Goal: Task Accomplishment & Management: Manage account settings

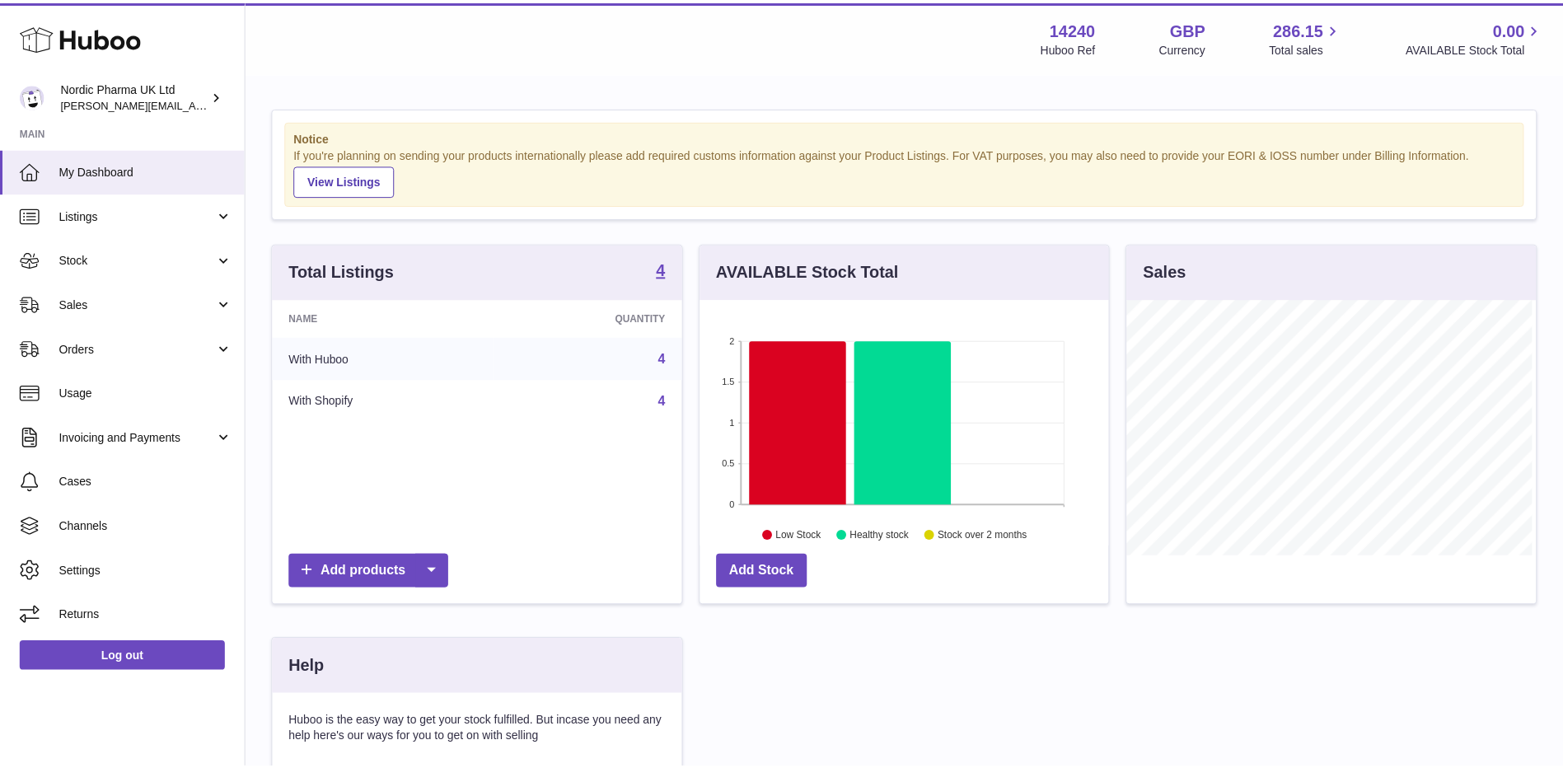
scroll to position [257, 412]
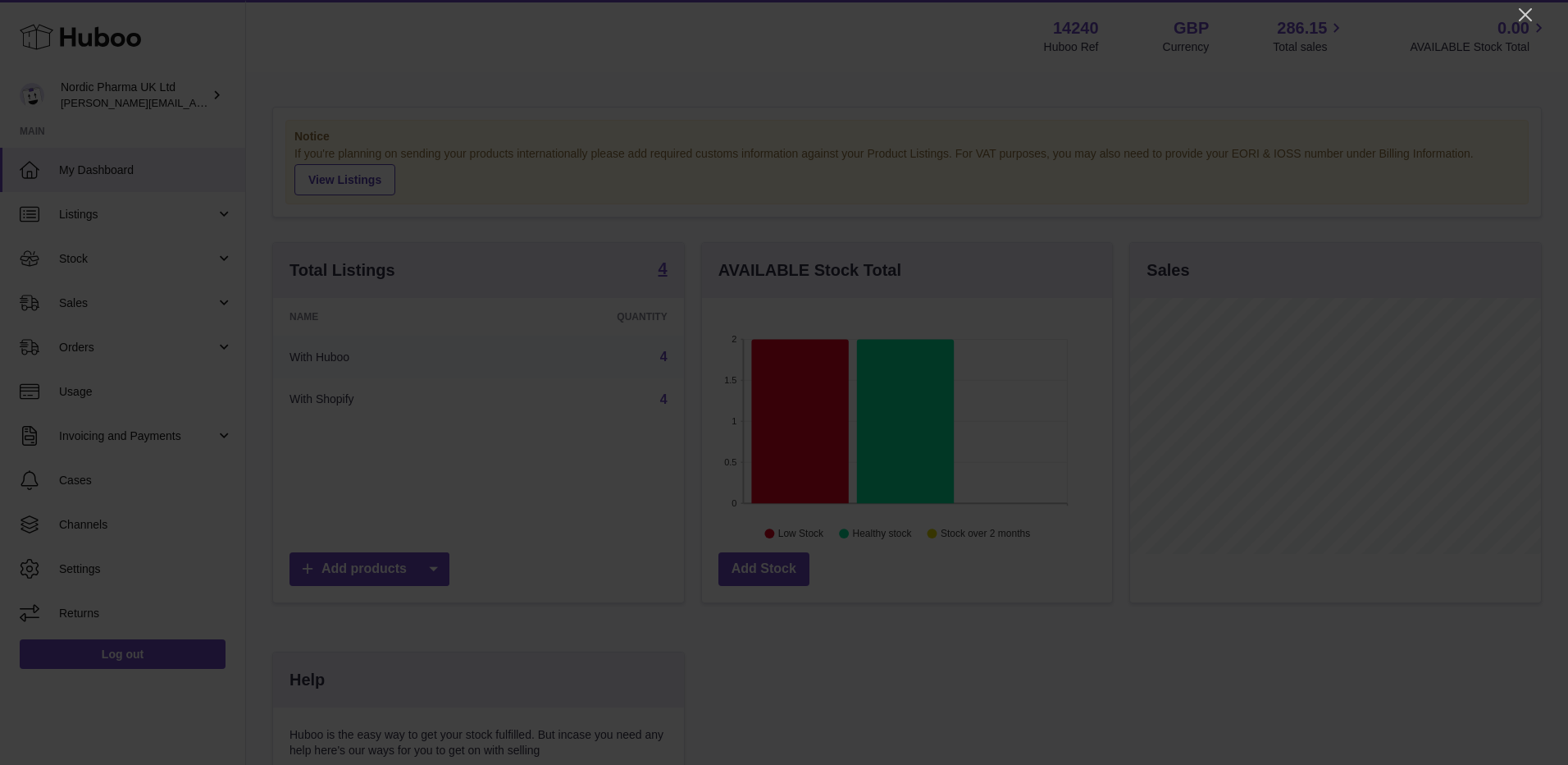
drag, startPoint x: 1526, startPoint y: 17, endPoint x: 1517, endPoint y: 35, distance: 20.1
click at [1527, 17] on icon "Close" at bounding box center [1525, 15] width 20 height 20
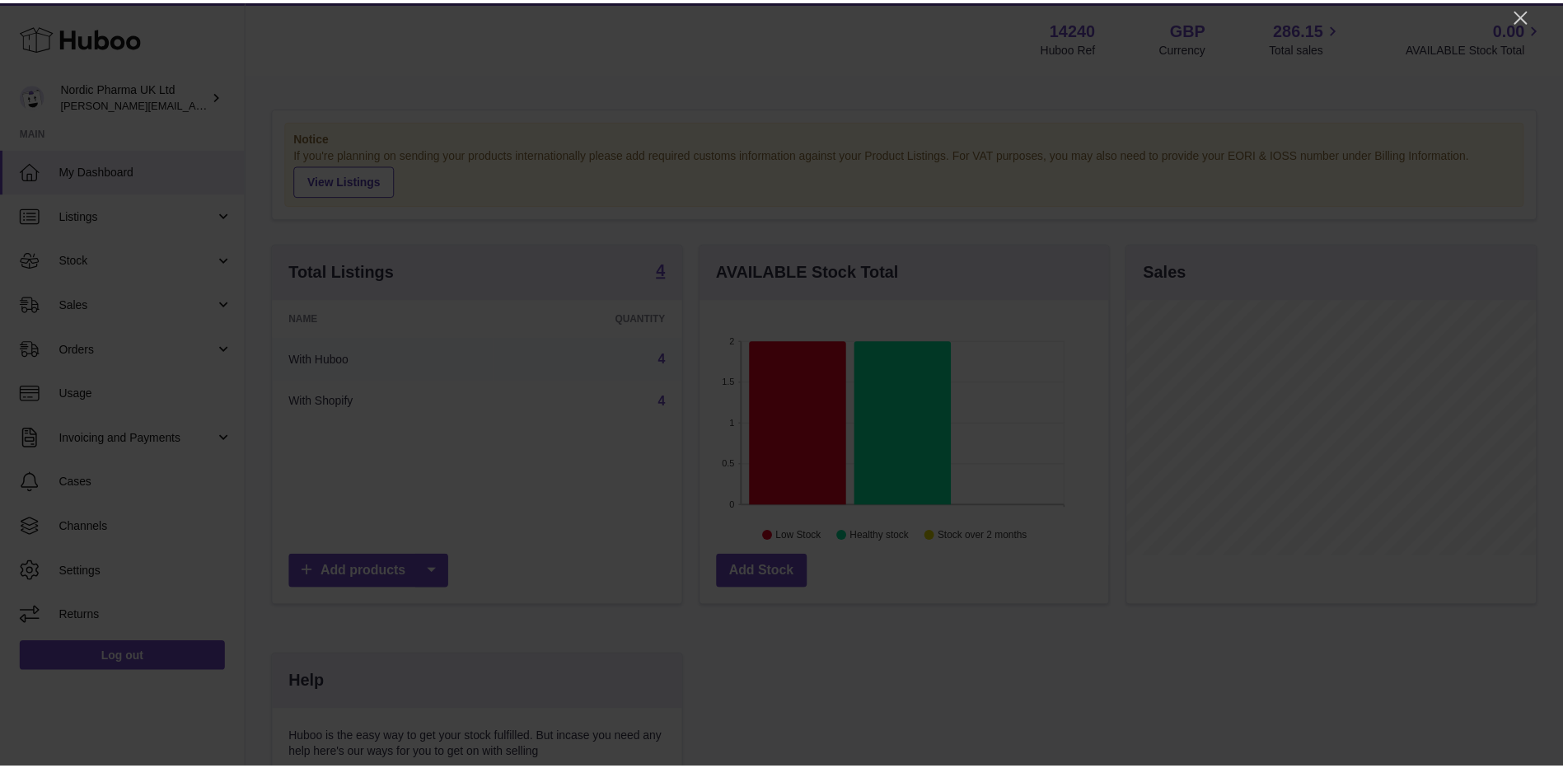
scroll to position [823537, 823386]
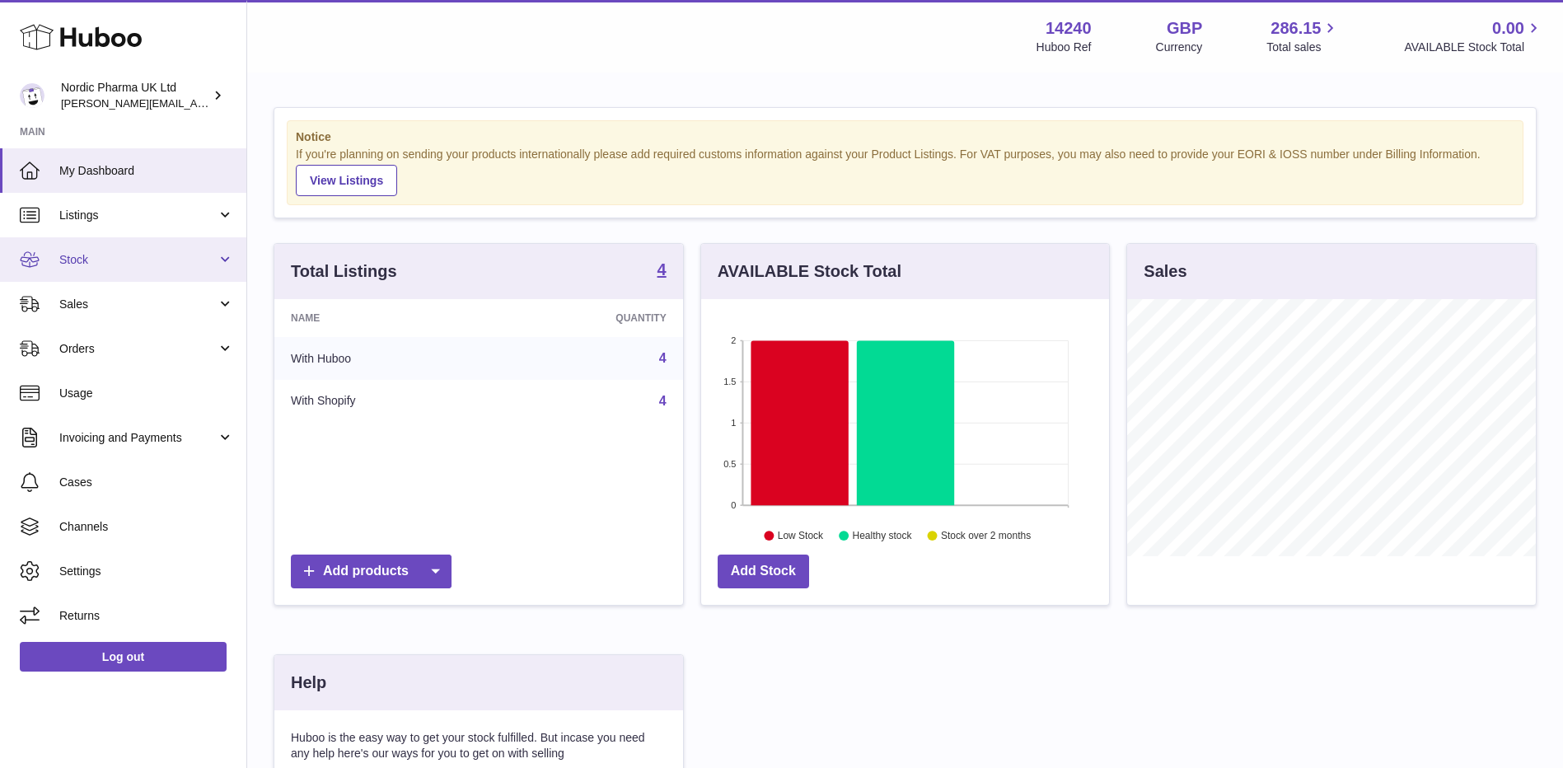
click at [222, 262] on link "Stock" at bounding box center [123, 259] width 246 height 44
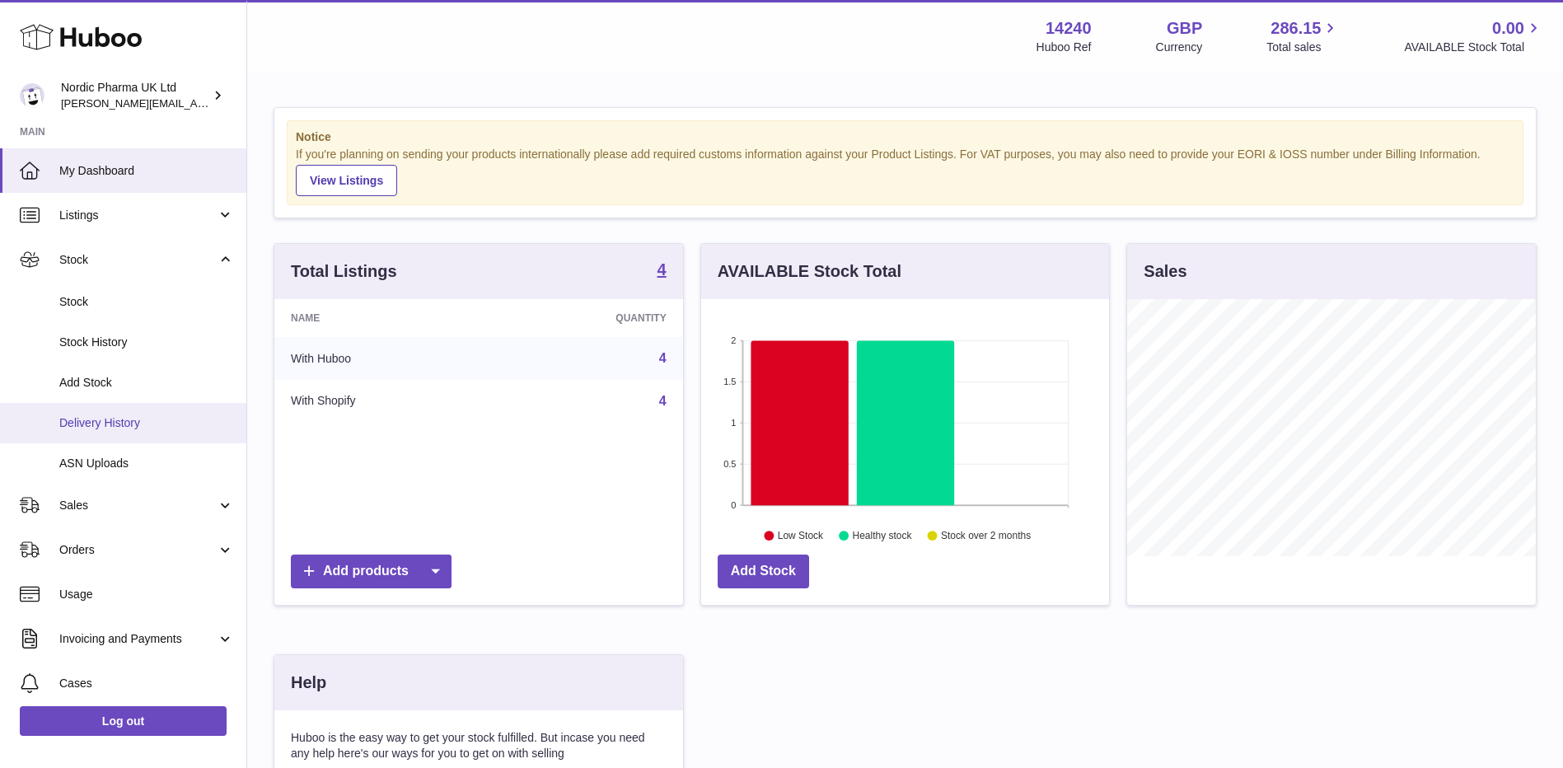
click at [111, 423] on span "Delivery History" at bounding box center [146, 423] width 175 height 16
